Goal: Task Accomplishment & Management: Manage account settings

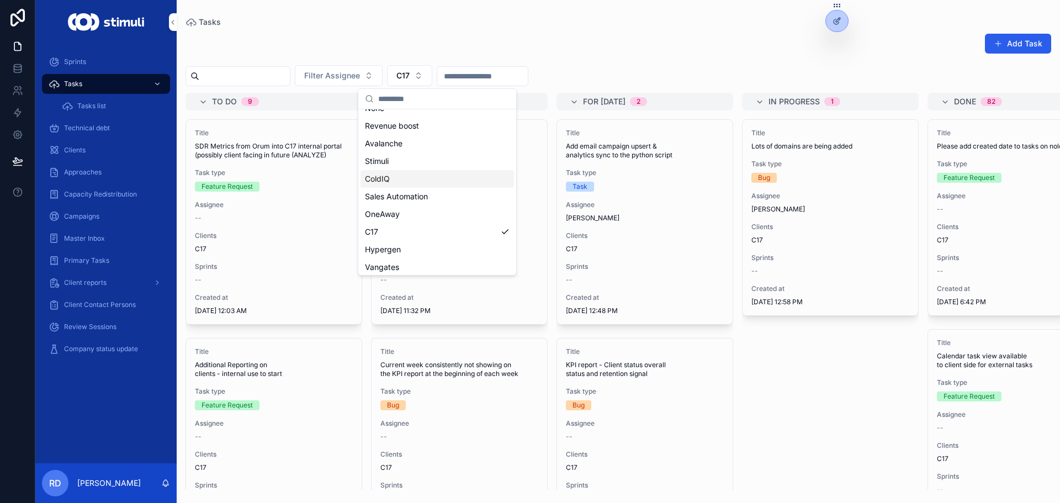
scroll to position [15, 0]
click at [426, 182] on div "ColdIQ" at bounding box center [438, 176] width 154 height 18
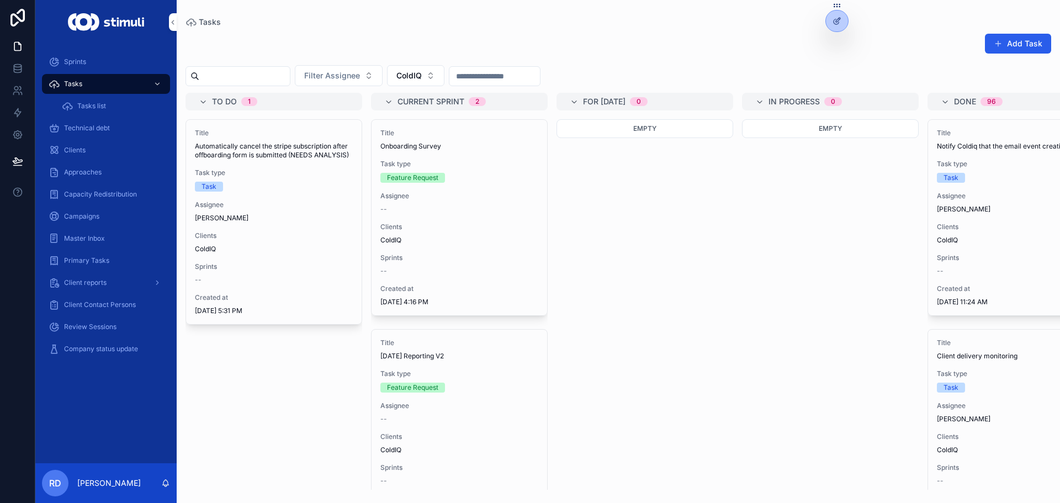
click at [445, 80] on button "ColdIQ" at bounding box center [415, 75] width 57 height 21
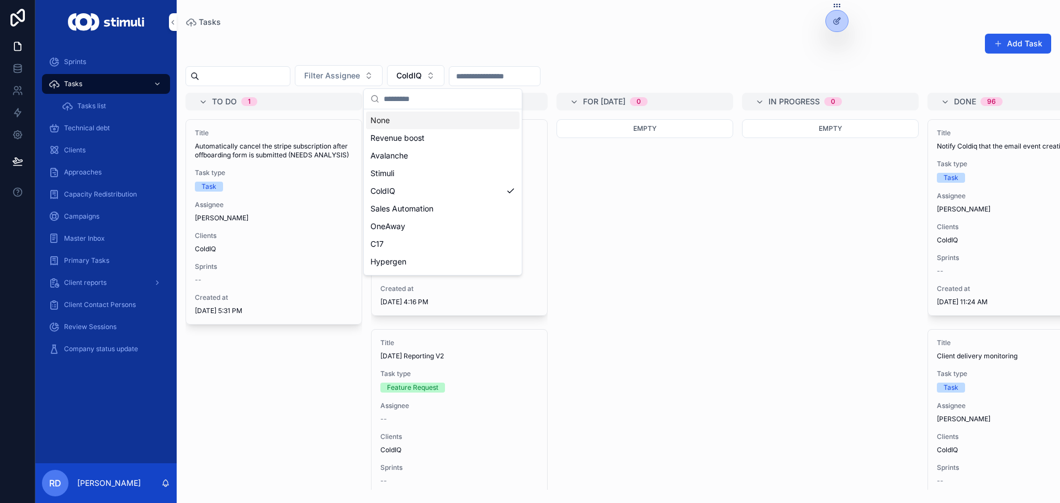
click at [440, 38] on div "Add Task" at bounding box center [619, 45] width 866 height 25
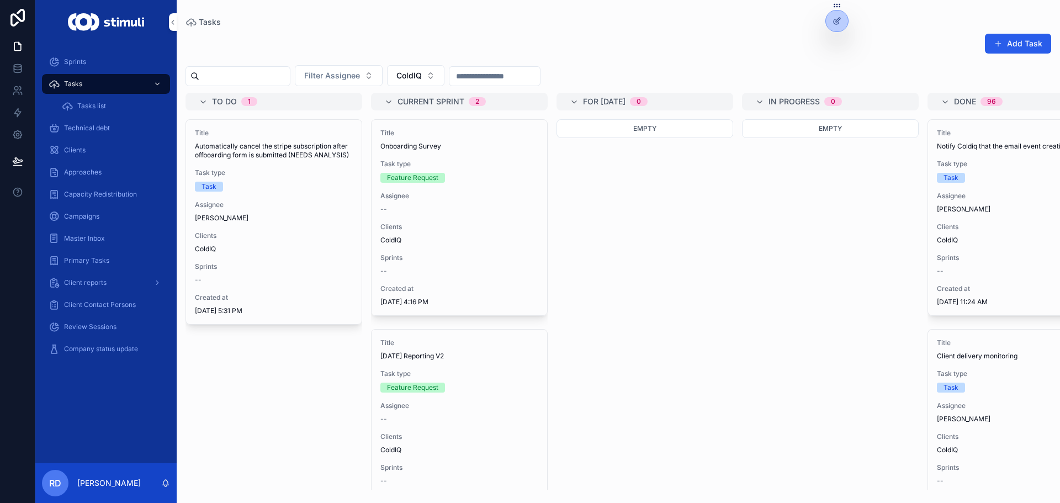
click at [430, 221] on div "Title Onboarding Survey Task type Feature Request Assignee -- Clients ColdIQ Sp…" at bounding box center [460, 218] width 176 height 196
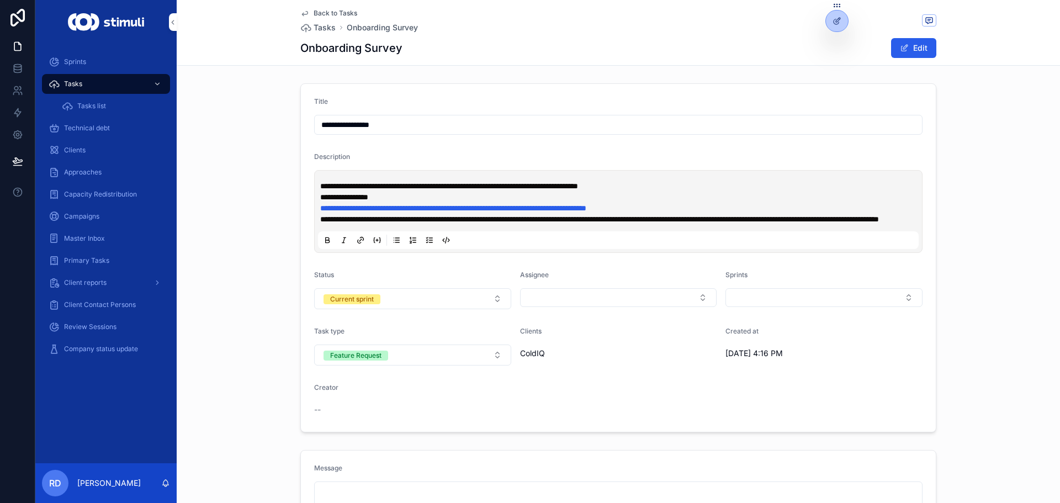
click at [396, 209] on span "**********" at bounding box center [453, 208] width 266 height 8
click at [329, 13] on span "Back to Tasks" at bounding box center [336, 13] width 44 height 9
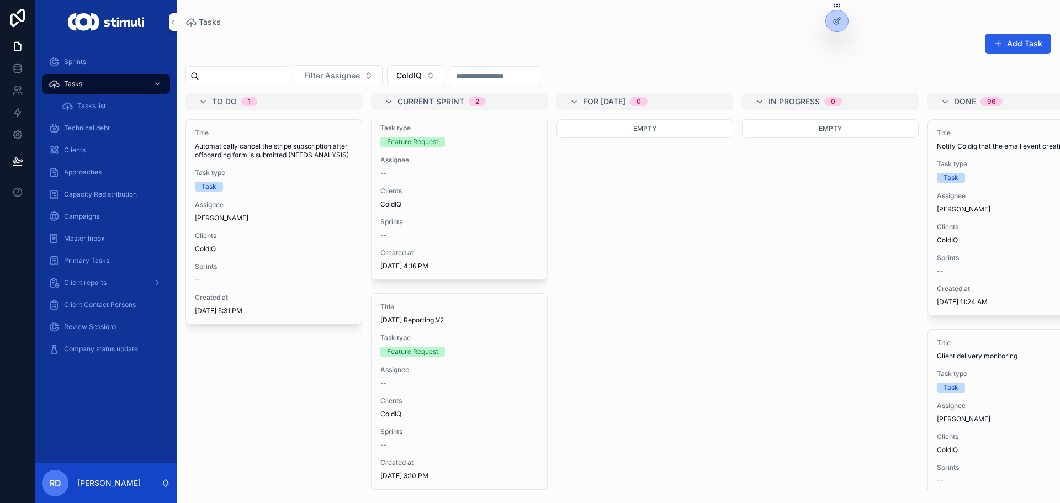
scroll to position [53, 0]
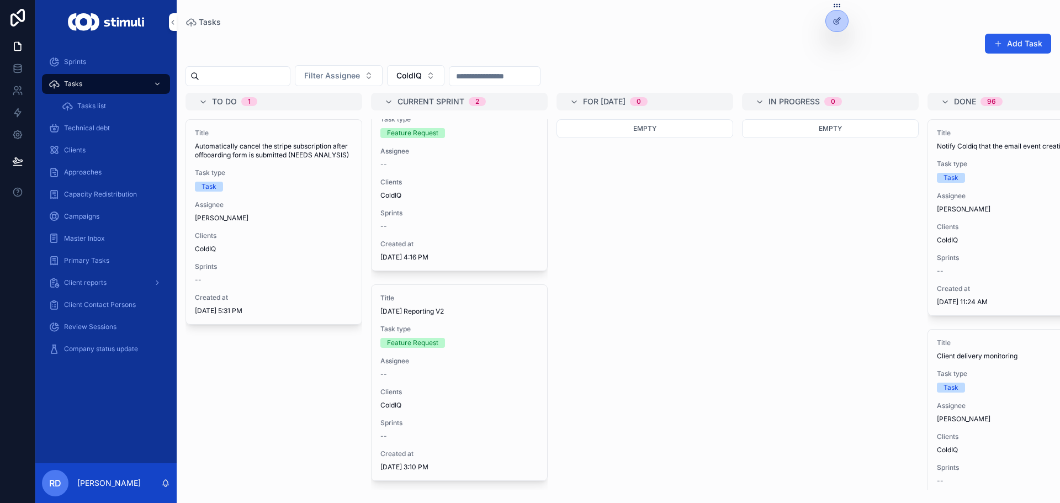
click at [436, 310] on div "Title [DATE] Reporting V2 Task type Feature Request Assignee -- Clients ColdIQ …" at bounding box center [460, 383] width 176 height 196
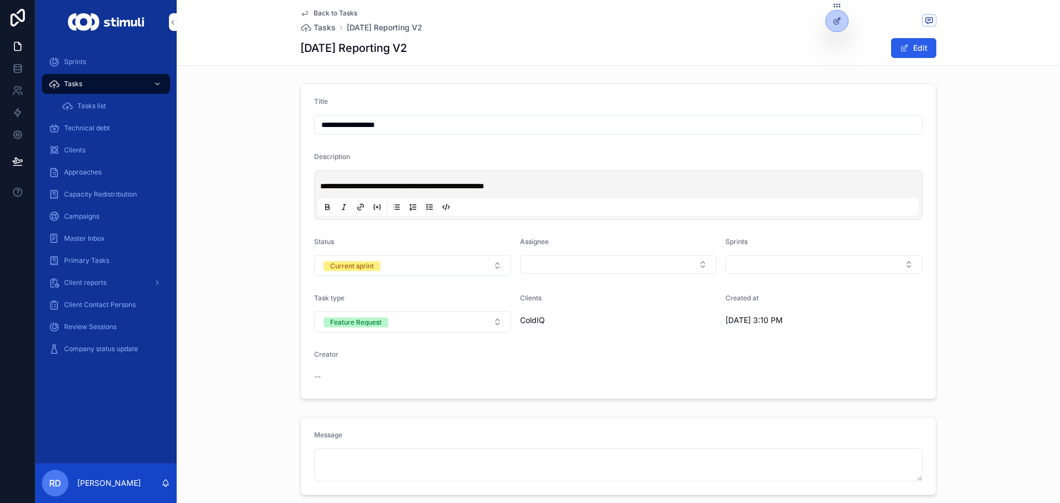
click at [319, 12] on span "Back to Tasks" at bounding box center [336, 13] width 44 height 9
